Goal: Transaction & Acquisition: Purchase product/service

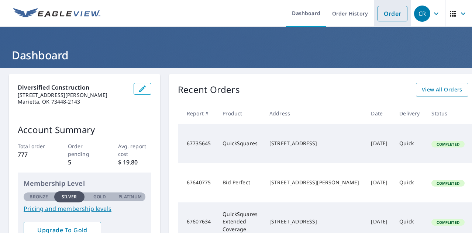
click at [399, 17] on link "Order" at bounding box center [392, 13] width 30 height 15
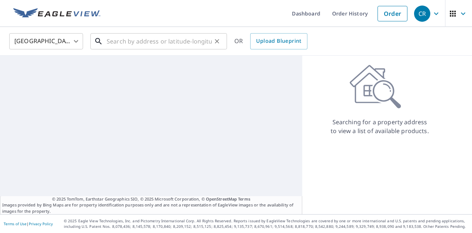
click at [192, 45] on input "text" at bounding box center [159, 41] width 105 height 21
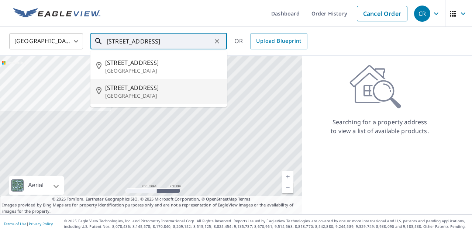
click at [122, 88] on span "808 Creekside St W" at bounding box center [163, 87] width 116 height 9
type input "808 Creekside St W Ardmore, OK 73401"
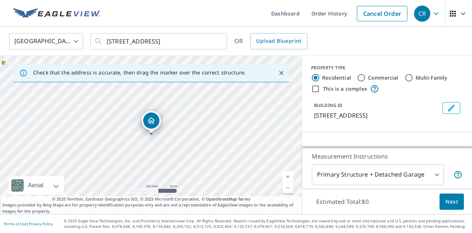
click at [284, 176] on link "Current Level 17, Zoom In" at bounding box center [287, 176] width 11 height 11
click at [284, 176] on link "Current Level 18, Zoom In" at bounding box center [287, 176] width 11 height 11
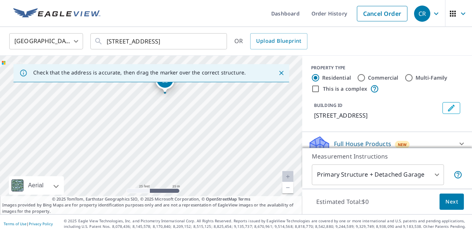
drag, startPoint x: 243, startPoint y: 169, endPoint x: 257, endPoint y: 129, distance: 42.8
click at [257, 128] on div "808 Creekside St W Ardmore, OK 73401" at bounding box center [151, 135] width 302 height 159
drag, startPoint x: 229, startPoint y: 145, endPoint x: 229, endPoint y: 133, distance: 12.2
click at [229, 133] on div "808 Creekside St W Ardmore, OK 73401" at bounding box center [151, 135] width 302 height 159
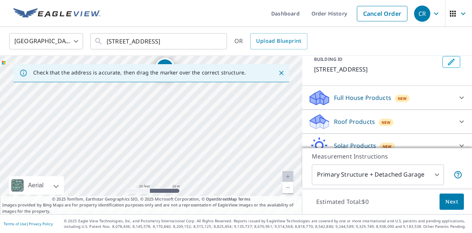
scroll to position [80, 0]
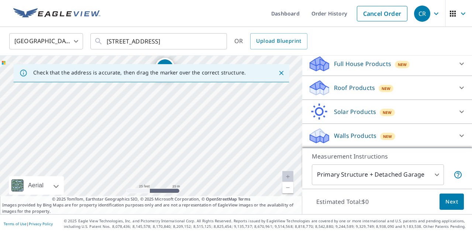
click at [355, 88] on p "Roof Products" at bounding box center [354, 87] width 41 height 9
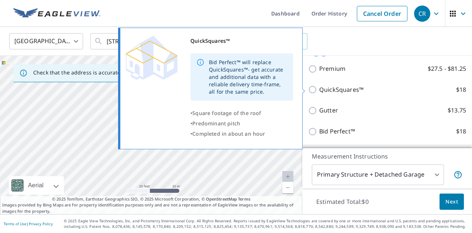
scroll to position [119, 0]
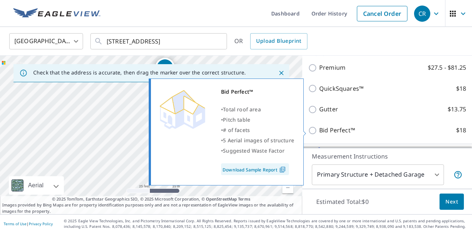
click at [335, 130] on p "Bid Perfect™" at bounding box center [337, 130] width 36 height 9
click at [319, 130] on input "Bid Perfect™ $18" at bounding box center [313, 130] width 11 height 9
checkbox input "true"
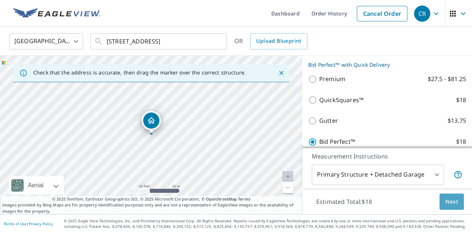
click at [447, 200] on span "Next" at bounding box center [451, 201] width 13 height 9
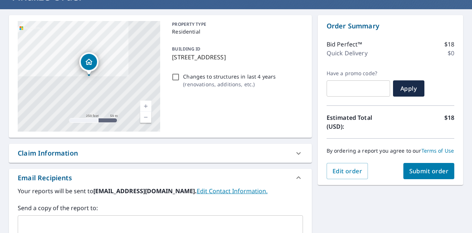
scroll to position [70, 0]
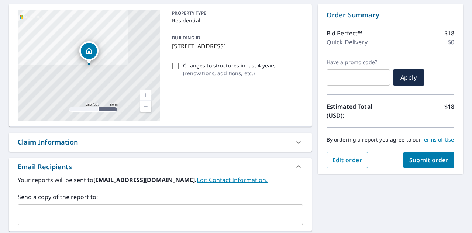
click at [412, 161] on span "Submit order" at bounding box center [428, 160] width 39 height 8
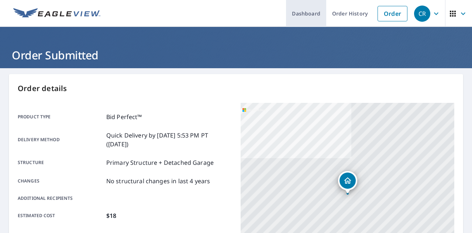
click at [317, 16] on link "Dashboard" at bounding box center [306, 13] width 40 height 27
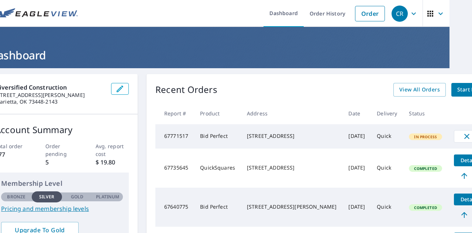
scroll to position [0, 30]
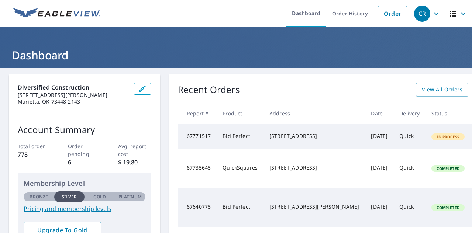
scroll to position [0, 30]
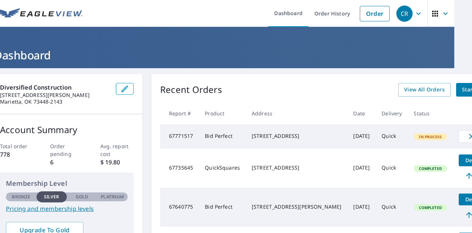
scroll to position [0, 30]
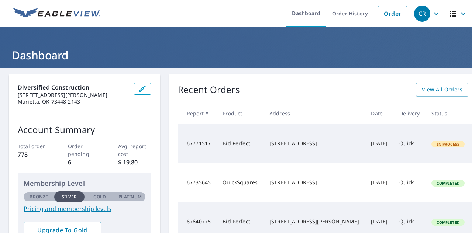
scroll to position [0, 30]
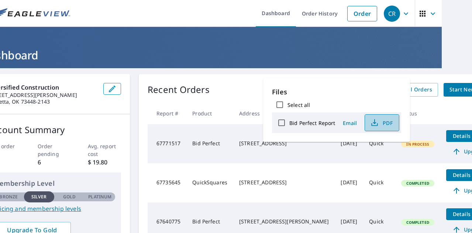
click at [377, 125] on icon "button" at bounding box center [374, 122] width 9 height 9
